Goal: Task Accomplishment & Management: Complete application form

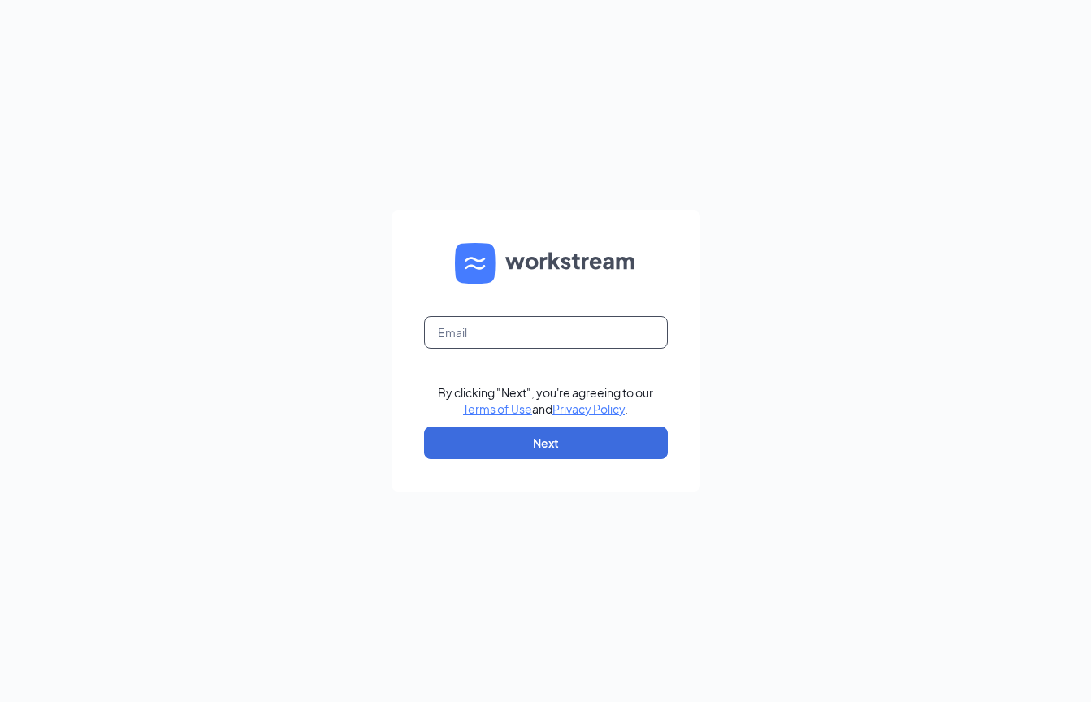
click at [607, 323] on input "text" at bounding box center [546, 332] width 244 height 32
click at [574, 333] on input "text" at bounding box center [546, 332] width 244 height 32
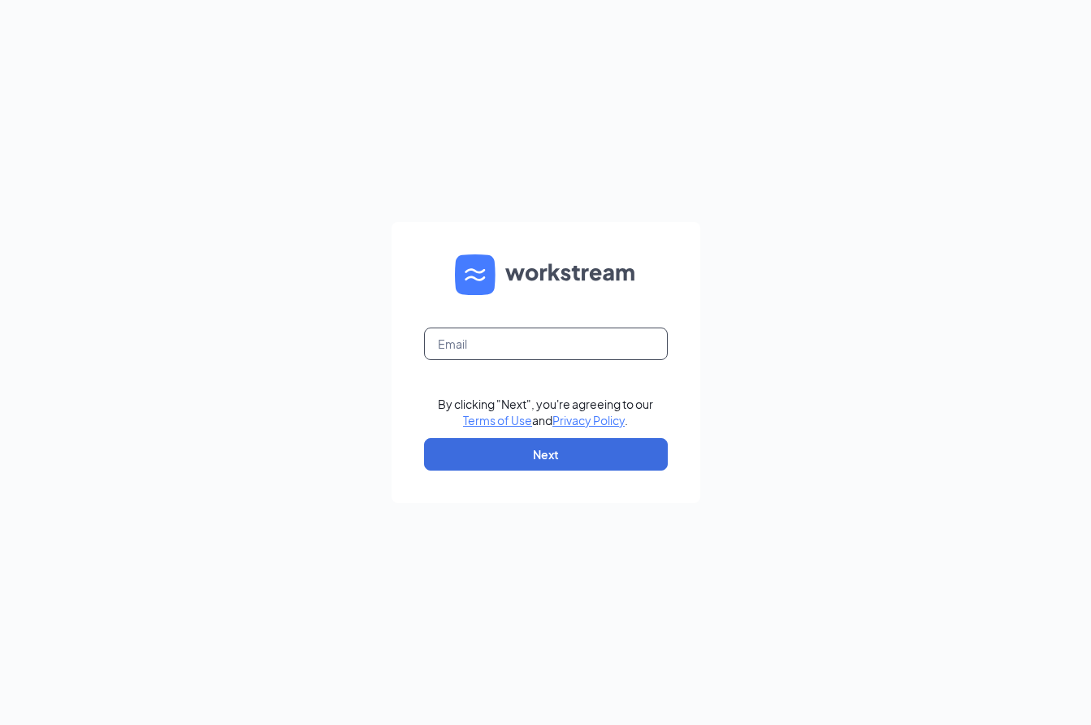
click at [521, 343] on input "text" at bounding box center [546, 343] width 244 height 32
click at [557, 452] on button "Next" at bounding box center [546, 454] width 244 height 32
click at [542, 325] on form "Email field is required By clicking "Next", you're agreeing to our Terms of Use…" at bounding box center [546, 362] width 309 height 281
click at [517, 340] on input "text" at bounding box center [546, 343] width 244 height 32
